Goal: Information Seeking & Learning: Find specific fact

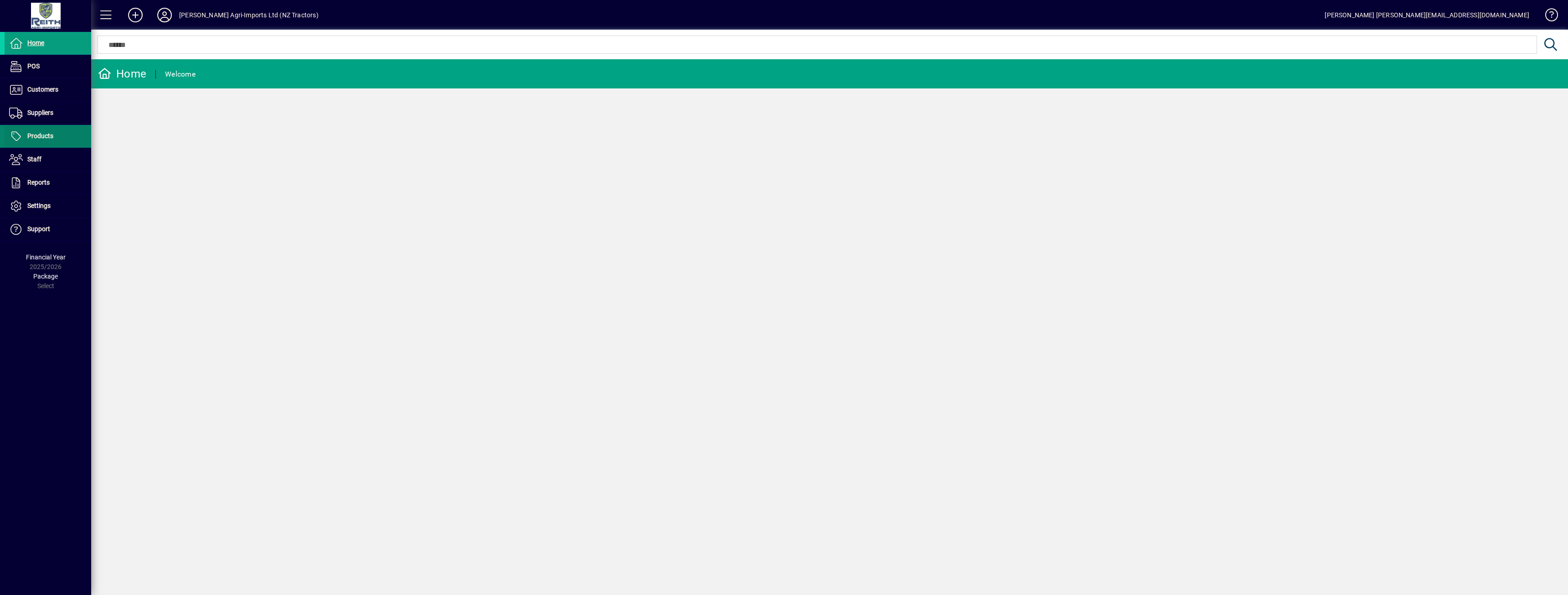
click at [71, 139] on span at bounding box center [47, 136] width 86 height 22
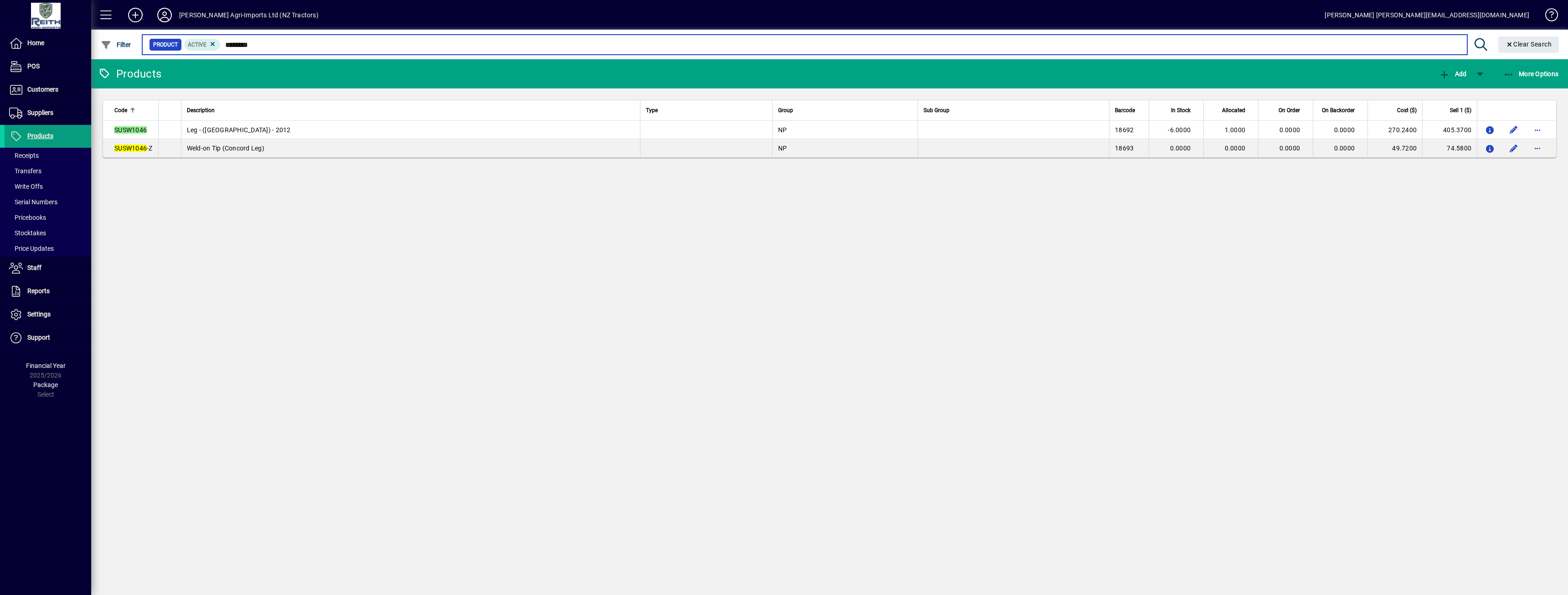
click at [250, 44] on input "********" at bounding box center [839, 44] width 1239 height 13
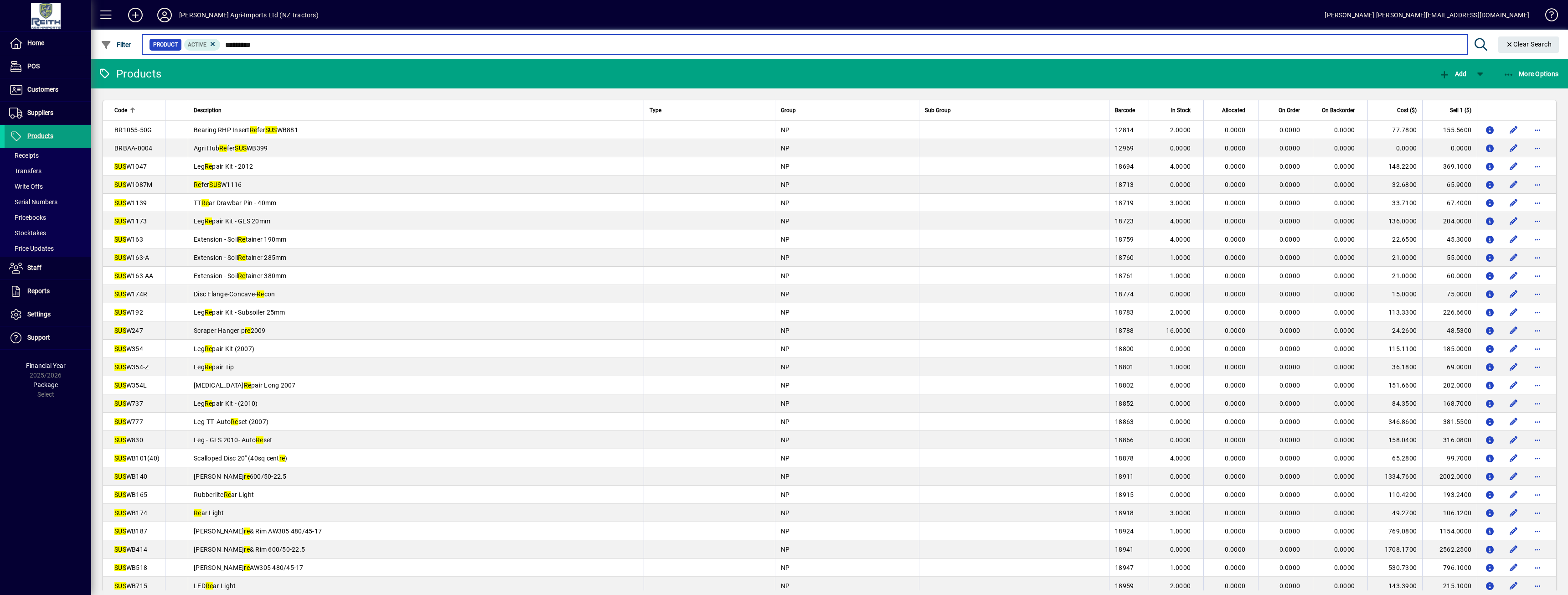
type input "**********"
